Goal: Information Seeking & Learning: Learn about a topic

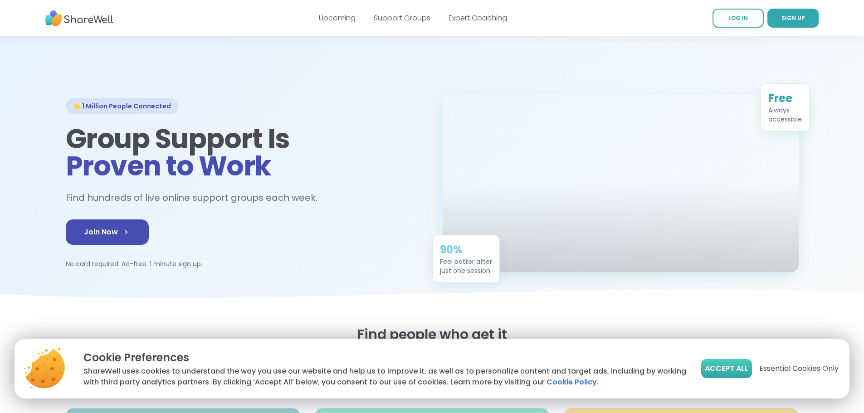
click at [705, 363] on span "Accept All" at bounding box center [727, 368] width 44 height 11
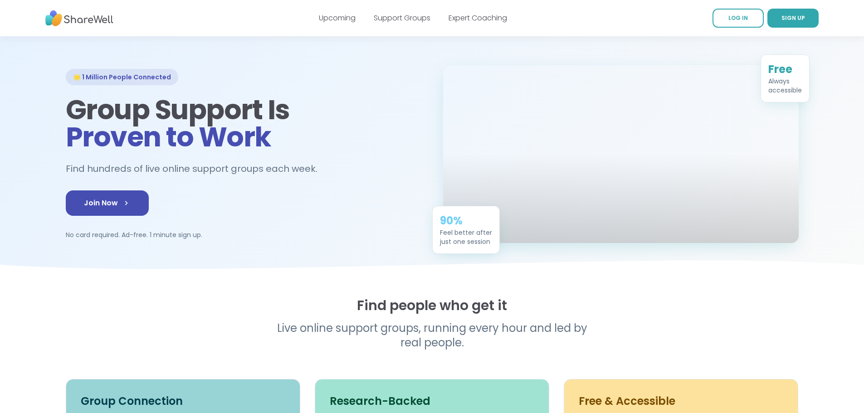
scroll to position [45, 0]
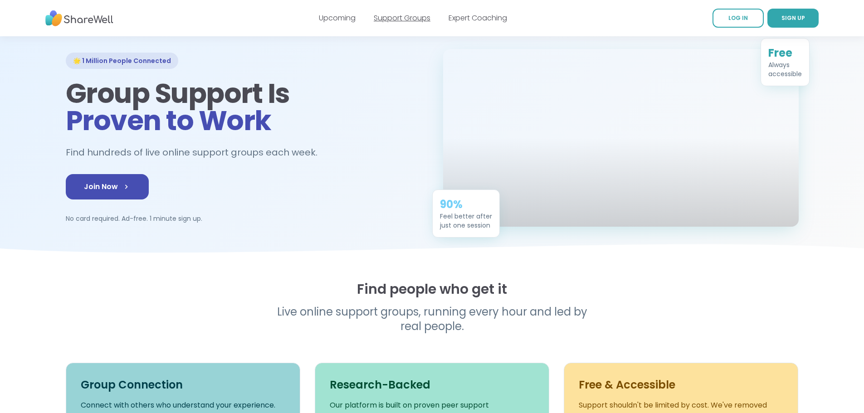
click at [399, 22] on link "Support Groups" at bounding box center [402, 18] width 57 height 10
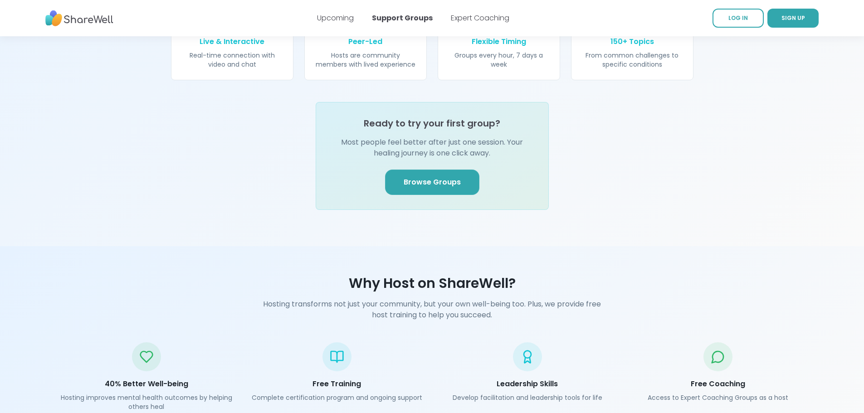
scroll to position [1134, 0]
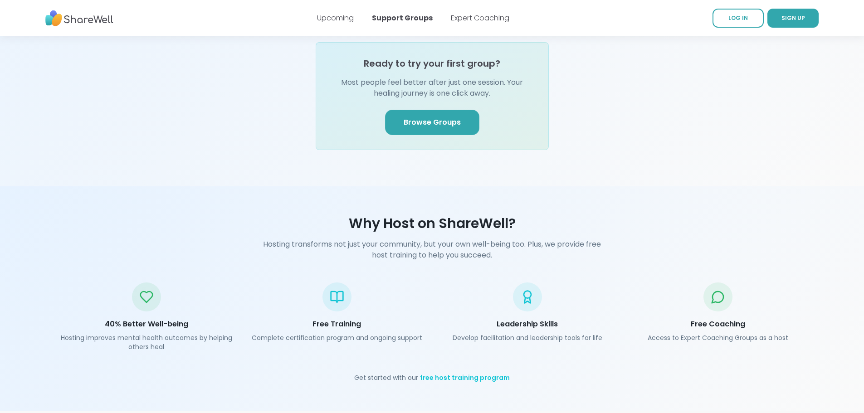
click at [406, 135] on link "Browse Groups" at bounding box center [432, 122] width 94 height 25
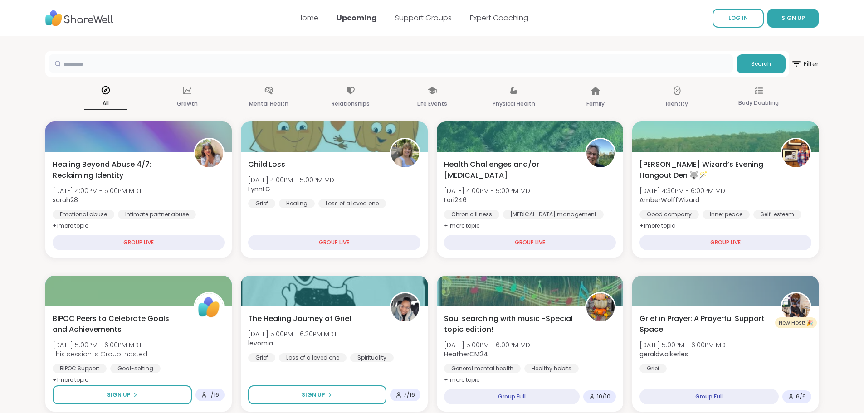
click at [392, 69] on input "text" at bounding box center [391, 63] width 684 height 18
click at [356, 104] on div "Relationships" at bounding box center [350, 98] width 43 height 34
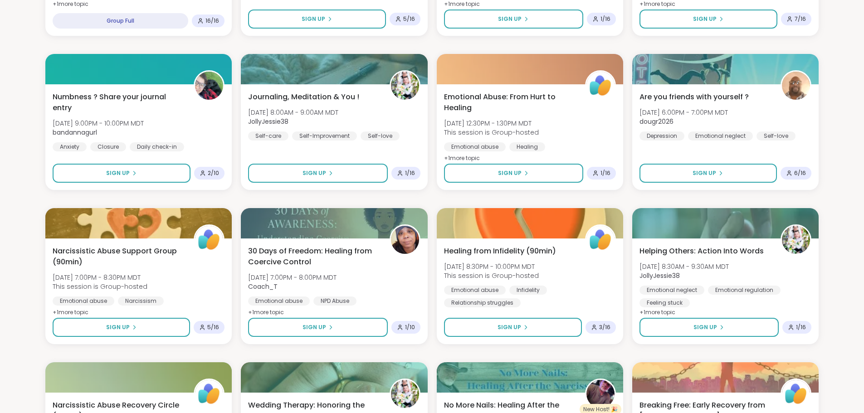
scroll to position [408, 0]
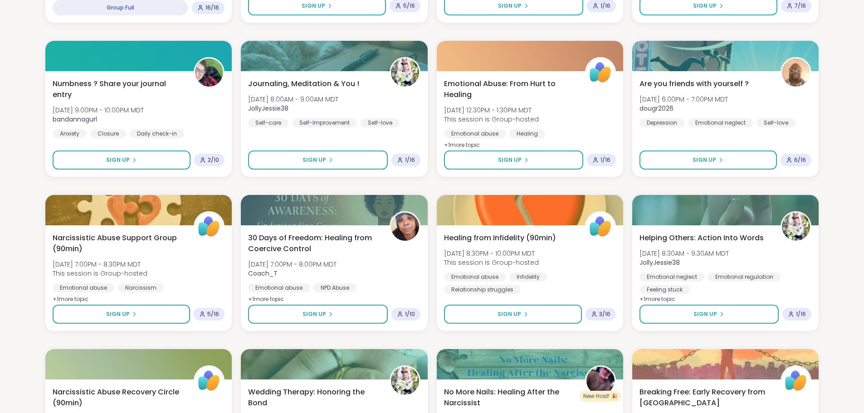
click at [836, 262] on section "Search Filter 1 Relationships Clear All All Growth Mental Health Relationships …" at bounding box center [432, 379] width 864 height 1502
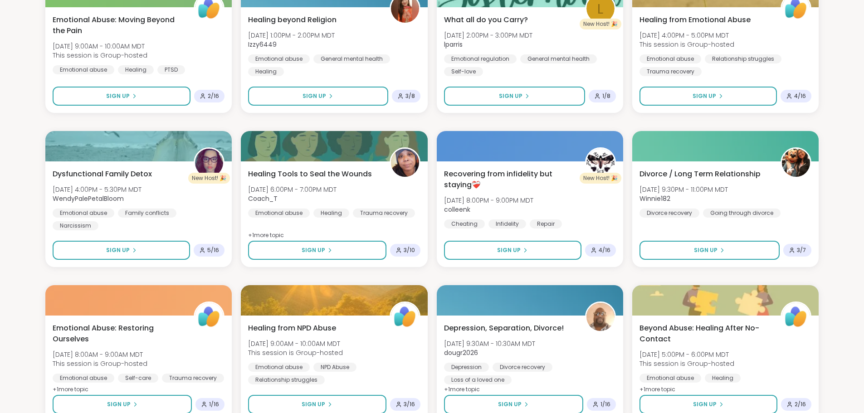
scroll to position [952, 0]
